Goal: Task Accomplishment & Management: Complete application form

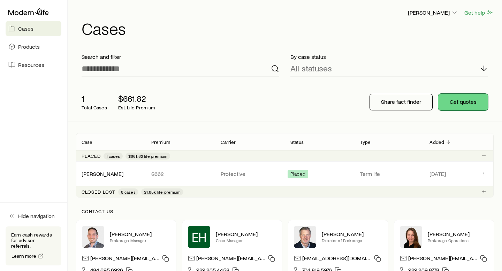
click at [464, 101] on button "Get quotes" at bounding box center [463, 102] width 50 height 17
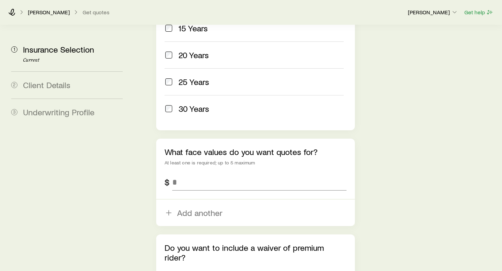
scroll to position [438, 0]
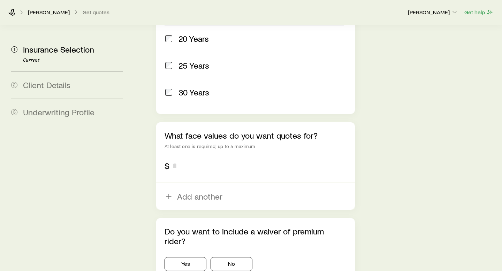
click at [179, 157] on input "tel" at bounding box center [259, 165] width 174 height 17
type input "*******"
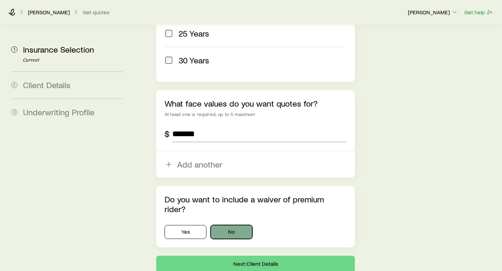
click at [226, 225] on button "No" at bounding box center [231, 232] width 42 height 14
click at [251, 256] on button "Next: Client Details" at bounding box center [255, 264] width 199 height 17
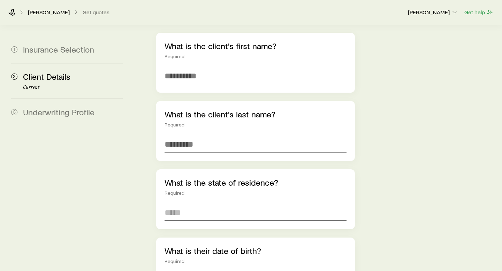
scroll to position [88, 0]
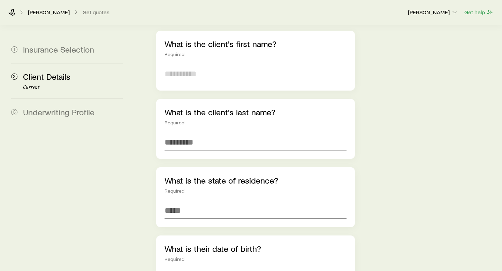
click at [222, 65] on input "text" at bounding box center [255, 73] width 182 height 17
type input "*"
type input "********"
click at [215, 134] on input "text" at bounding box center [255, 142] width 182 height 17
type input "******"
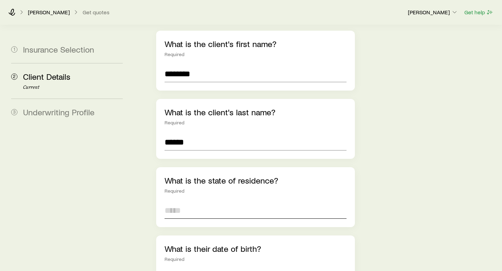
click at [202, 202] on input at bounding box center [255, 210] width 182 height 17
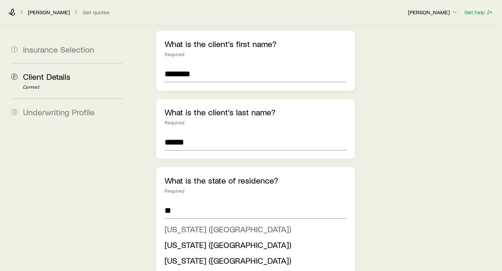
click at [199, 224] on span "[US_STATE] ([GEOGRAPHIC_DATA])" at bounding box center [227, 229] width 126 height 10
type input "**********"
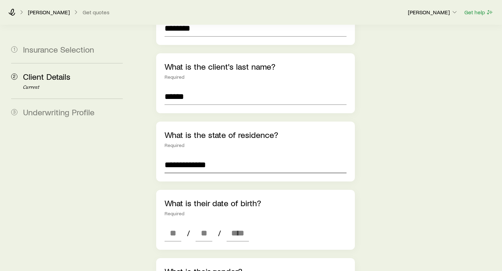
scroll to position [148, 0]
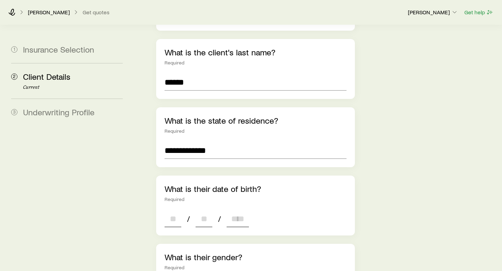
click at [166, 210] on input at bounding box center [172, 218] width 17 height 17
type input "**"
type input "****"
type input "*"
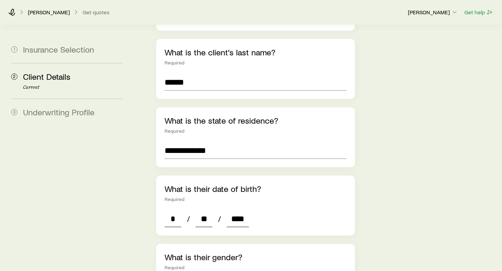
type input "****"
click at [319, 196] on div "Required" at bounding box center [255, 199] width 182 height 6
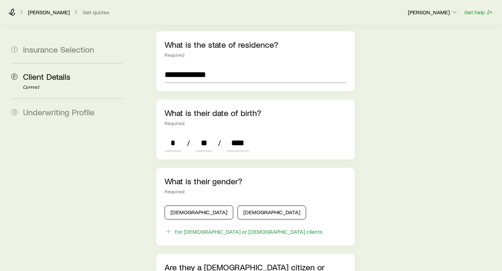
scroll to position [225, 0]
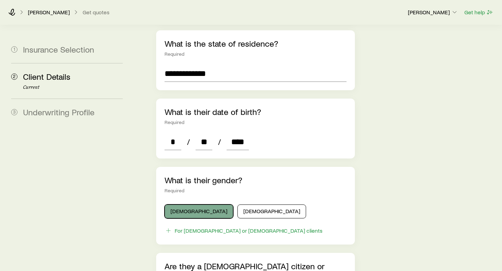
click at [185, 204] on button "[DEMOGRAPHIC_DATA]" at bounding box center [198, 211] width 69 height 14
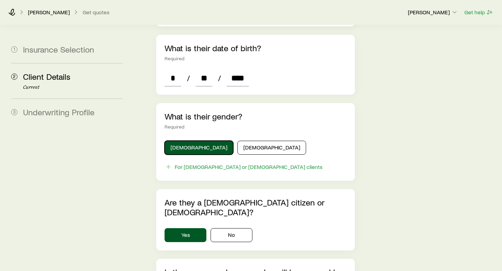
scroll to position [329, 0]
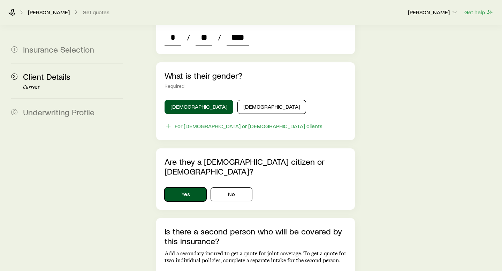
click at [179, 187] on button "Yes" at bounding box center [185, 194] width 42 height 14
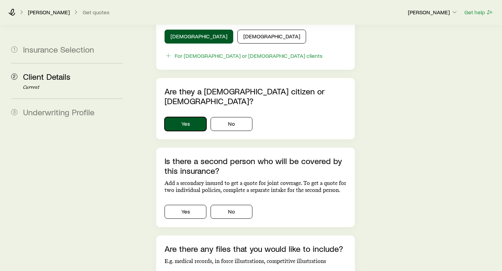
scroll to position [438, 0]
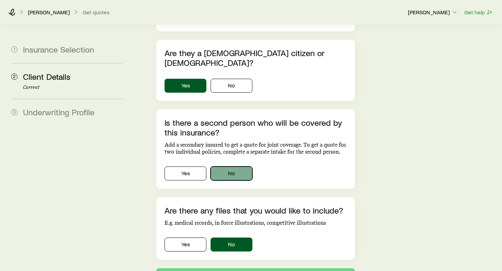
click at [232, 166] on button "No" at bounding box center [231, 173] width 42 height 14
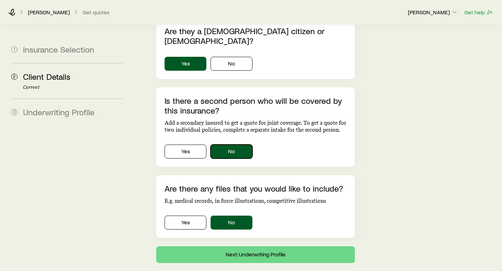
scroll to position [469, 0]
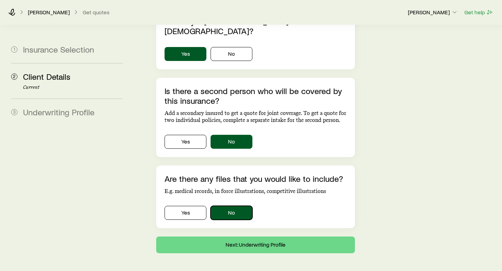
click at [228, 206] on button "No" at bounding box center [231, 213] width 42 height 14
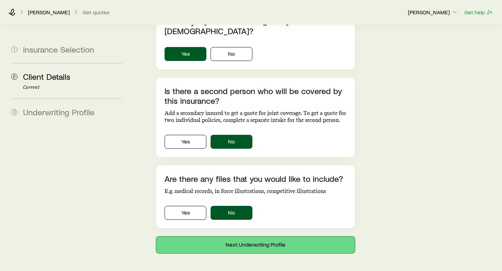
click at [246, 236] on button "Next: Underwriting Profile" at bounding box center [255, 244] width 199 height 17
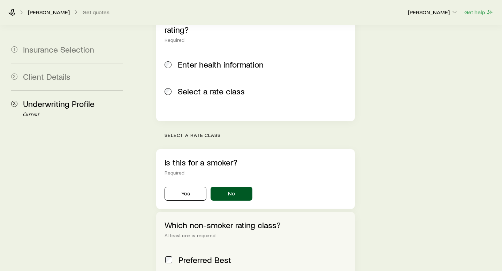
scroll to position [177, 0]
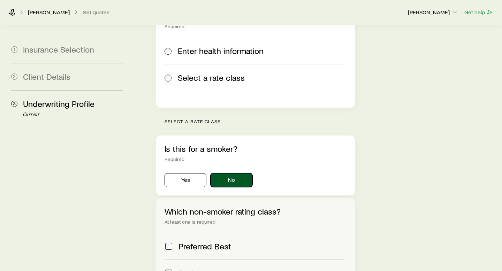
click at [234, 173] on button "No" at bounding box center [231, 180] width 42 height 14
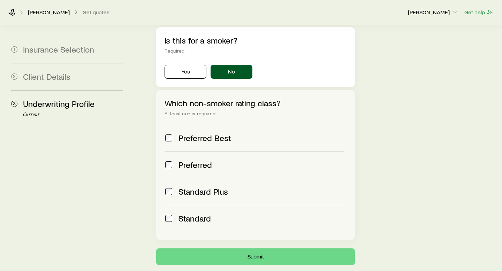
scroll to position [307, 0]
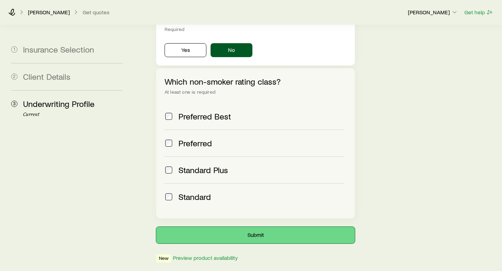
click at [256, 227] on button "Submit" at bounding box center [255, 235] width 199 height 17
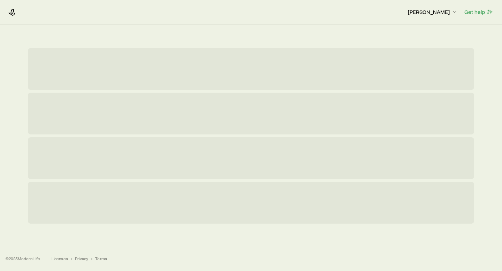
scroll to position [0, 0]
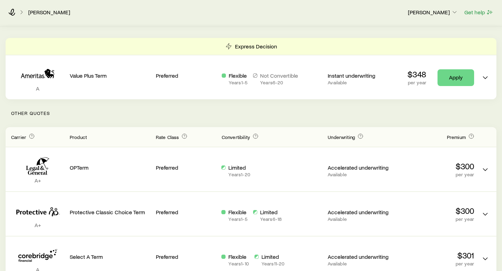
scroll to position [89, 0]
